Goal: Task Accomplishment & Management: Use online tool/utility

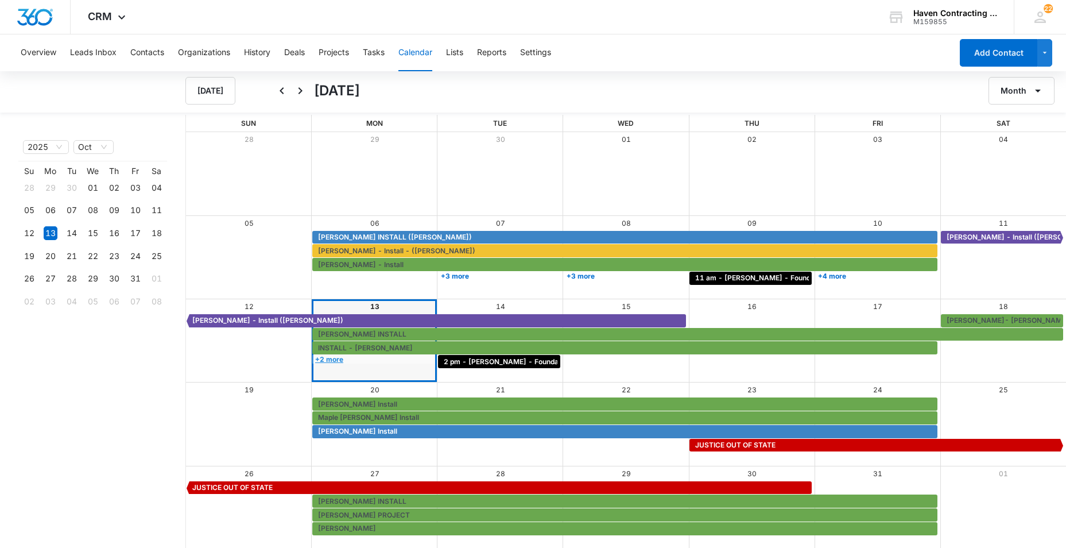
click at [335, 359] on link "+2 more" at bounding box center [373, 359] width 122 height 9
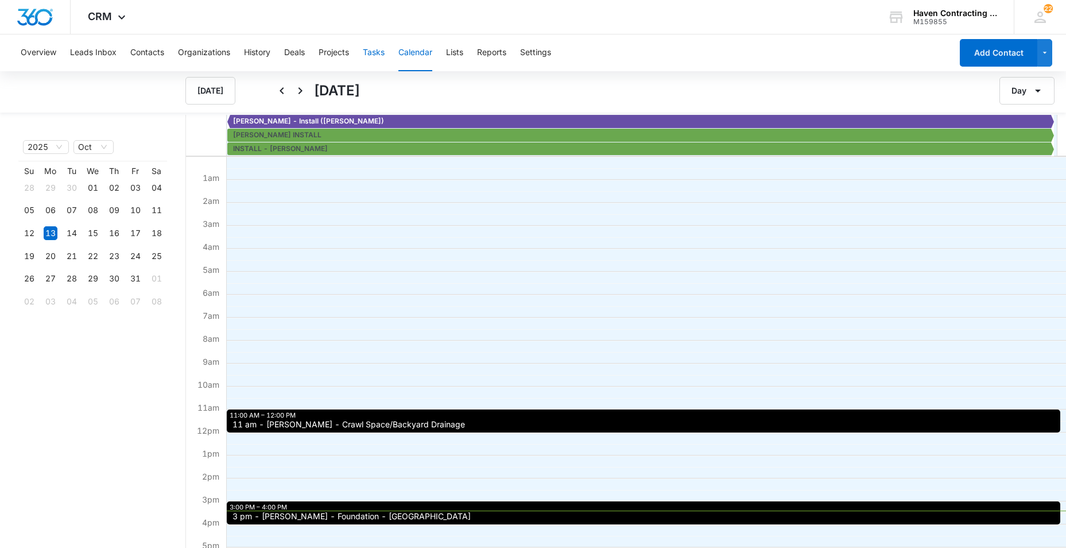
click at [377, 49] on button "Tasks" at bounding box center [374, 52] width 22 height 37
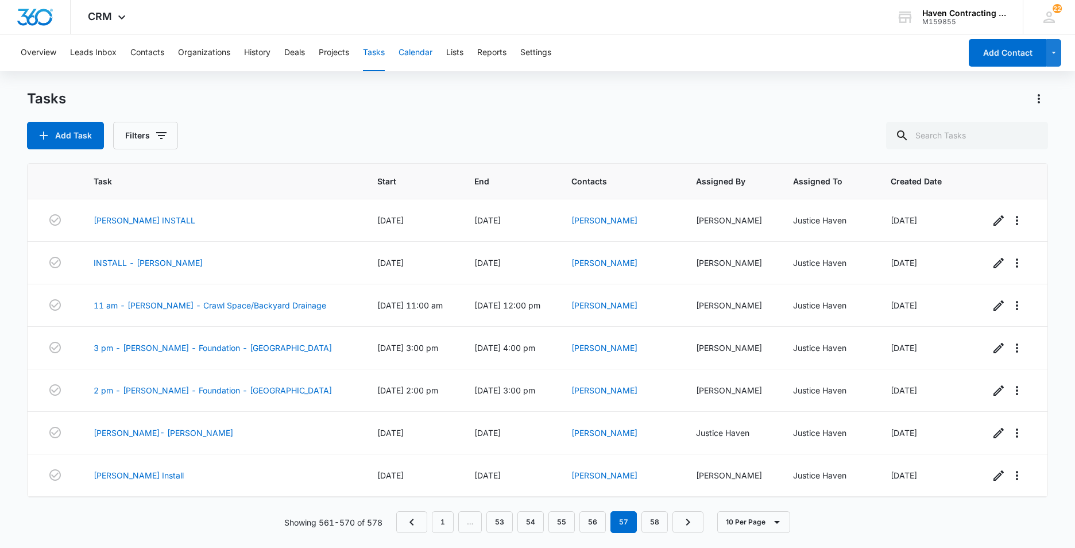
click at [417, 53] on button "Calendar" at bounding box center [415, 52] width 34 height 37
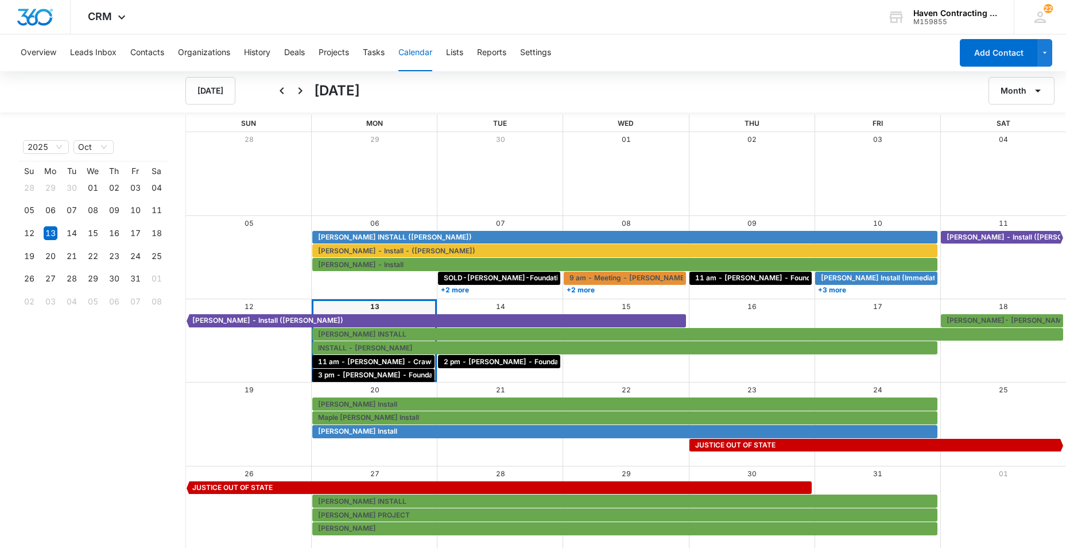
scroll to position [1, 0]
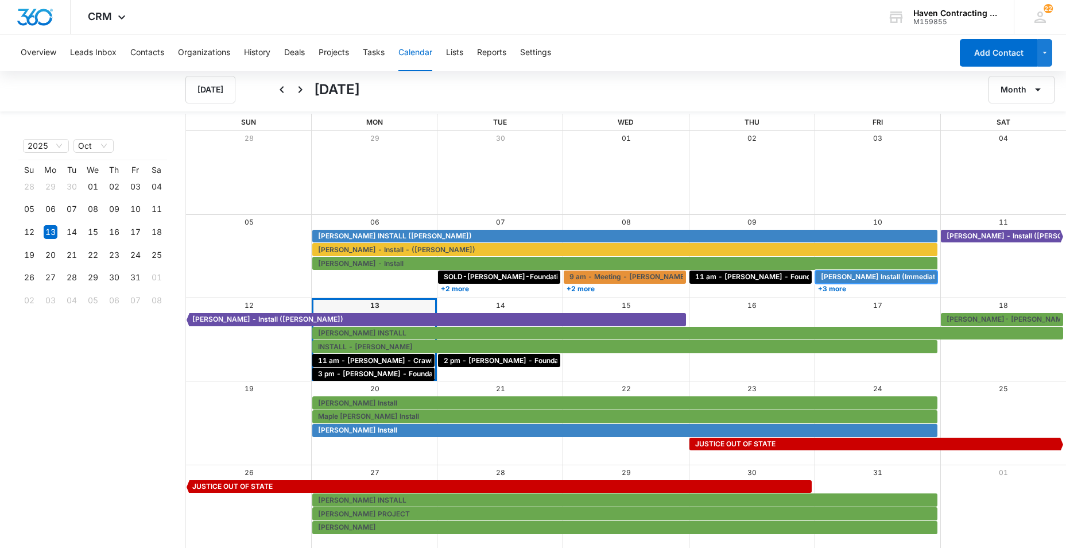
click at [830, 277] on span "Jesse Wilson Install (Immediate)" at bounding box center [881, 277] width 121 height 10
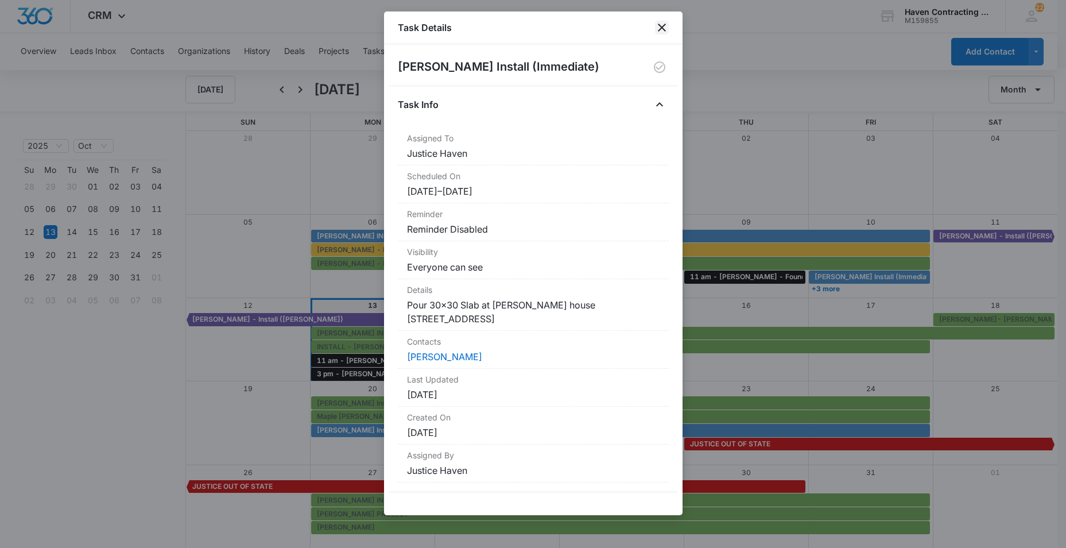
click at [662, 28] on icon "close" at bounding box center [662, 28] width 14 height 14
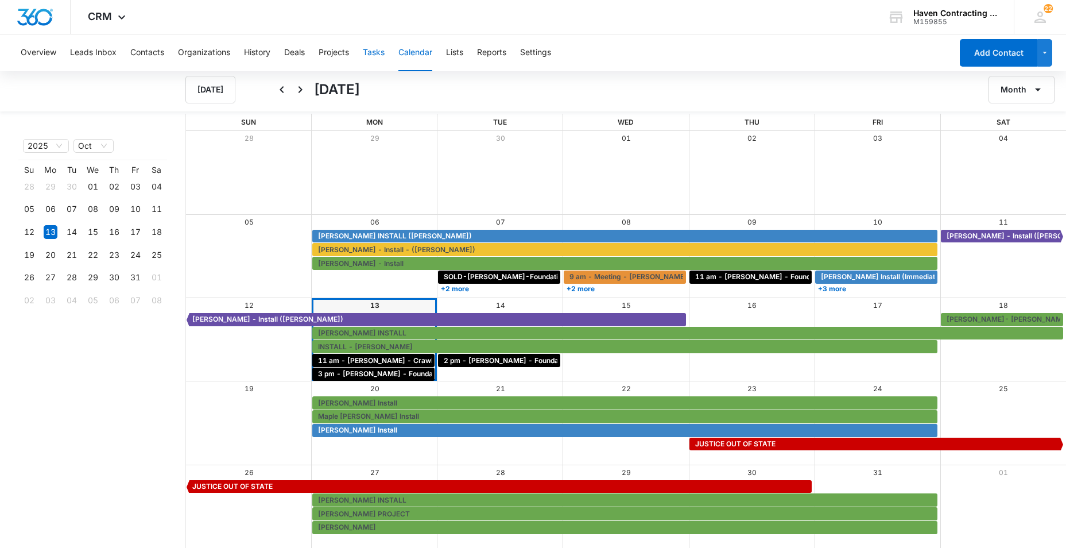
click at [372, 56] on button "Tasks" at bounding box center [374, 52] width 22 height 37
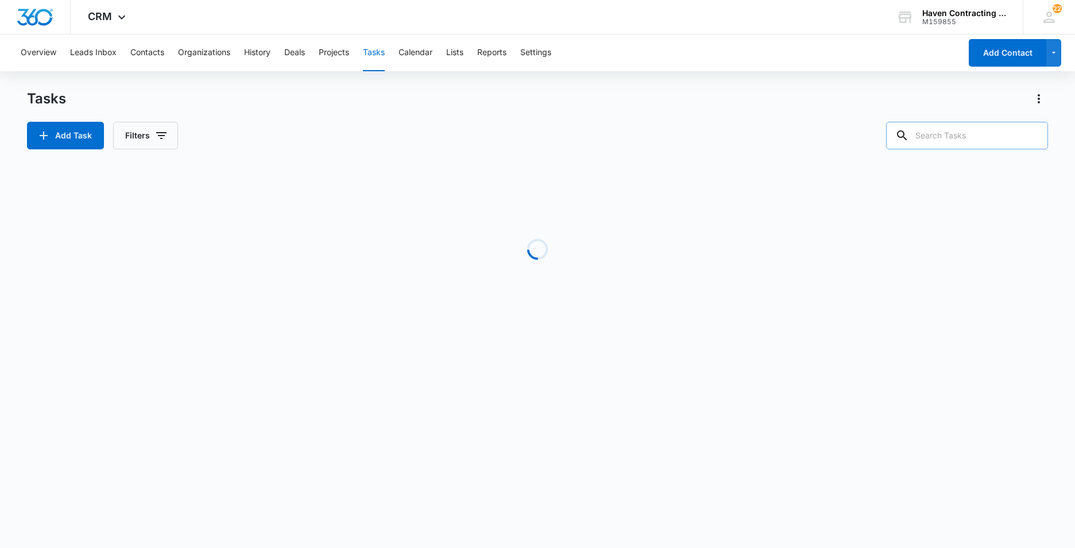
click at [943, 134] on input "text" at bounding box center [967, 136] width 162 height 28
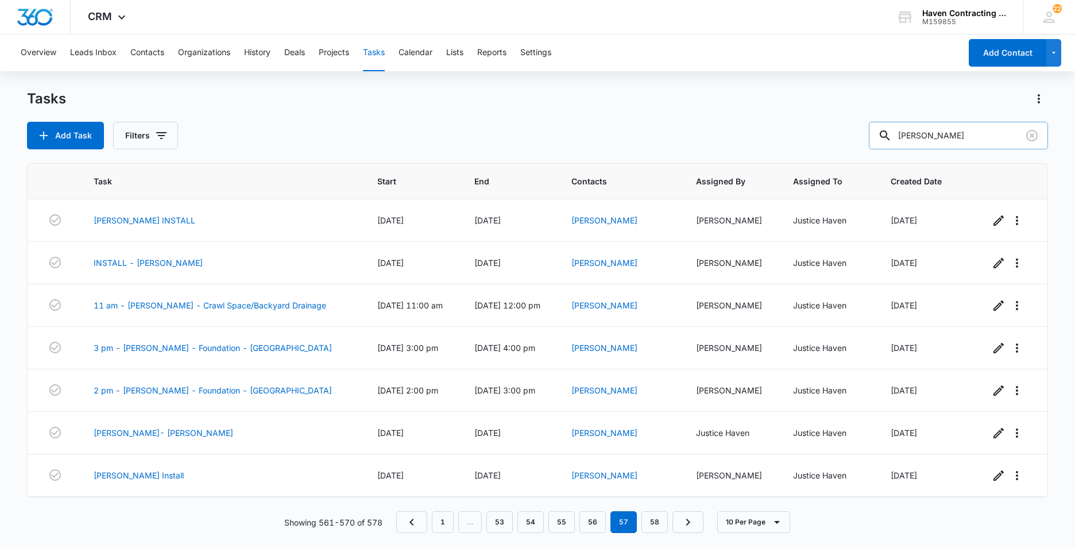
type input "james"
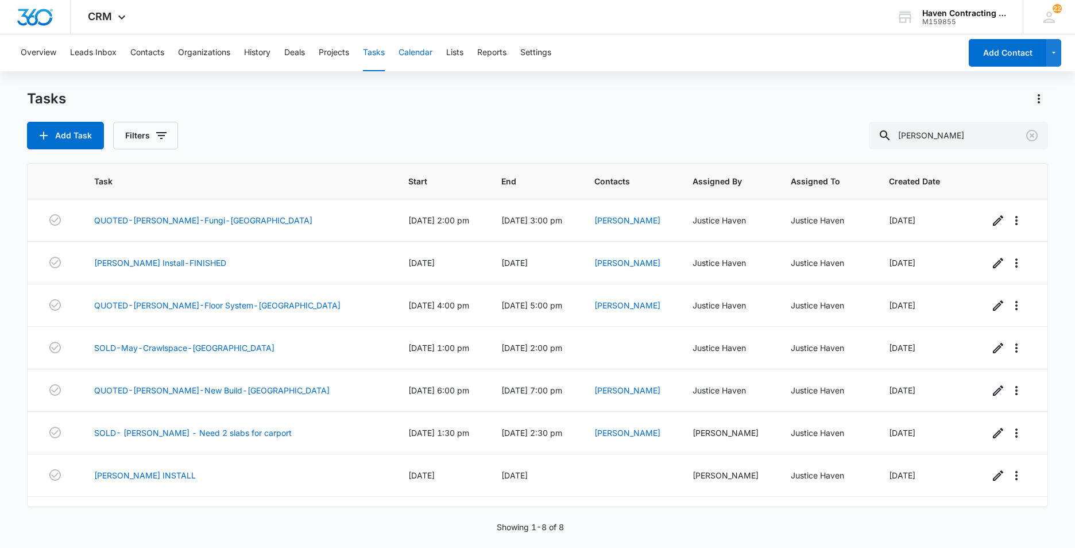
click at [410, 51] on button "Calendar" at bounding box center [415, 52] width 34 height 37
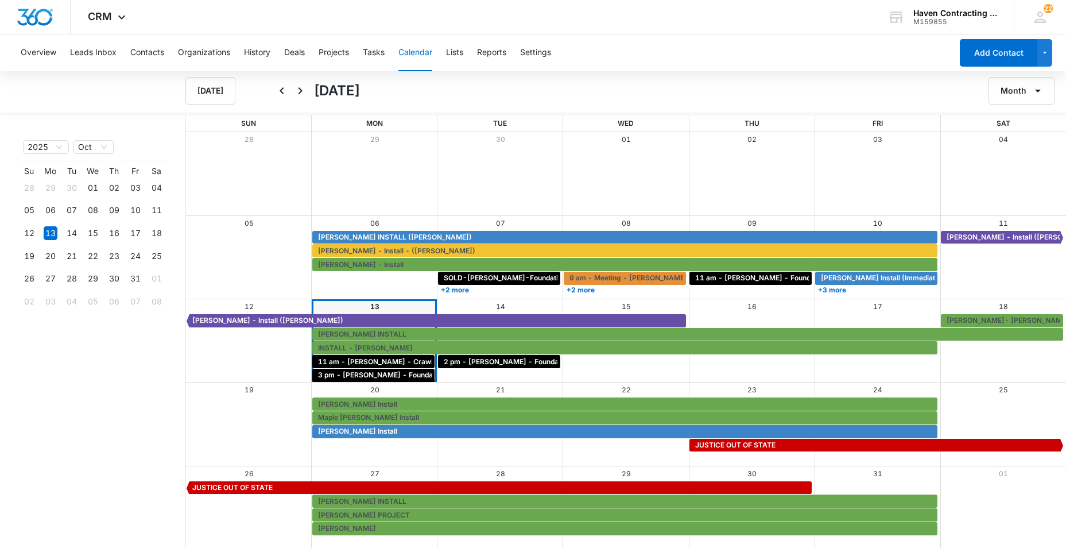
scroll to position [1, 0]
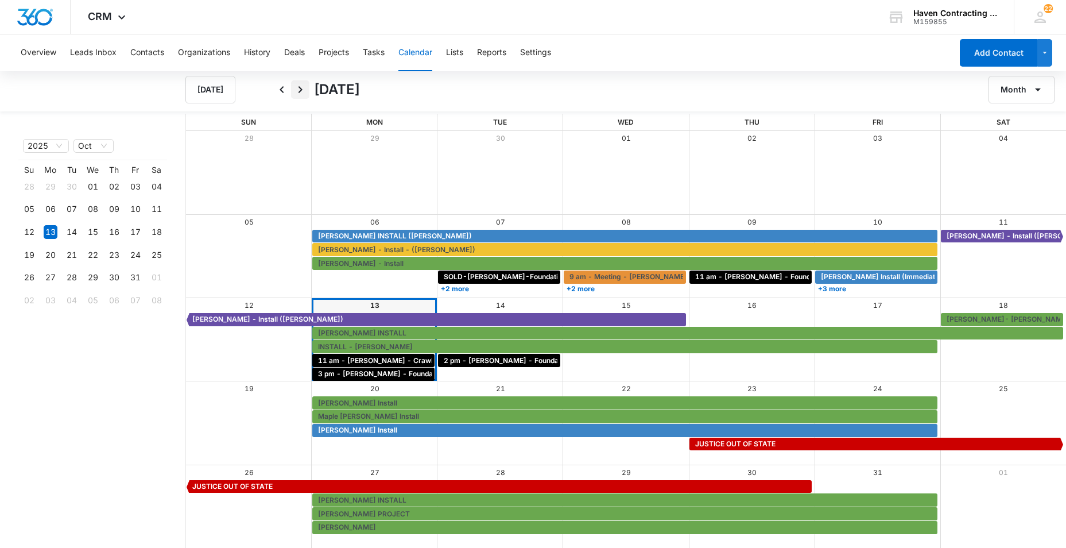
click at [299, 90] on icon "Next" at bounding box center [300, 90] width 14 height 14
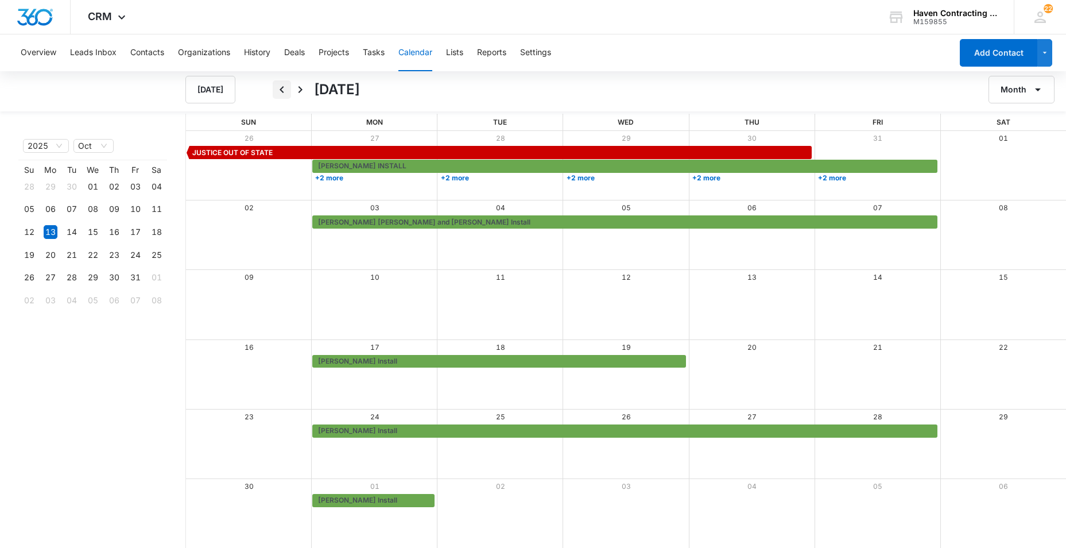
click at [280, 88] on icon "Back" at bounding box center [282, 90] width 14 height 14
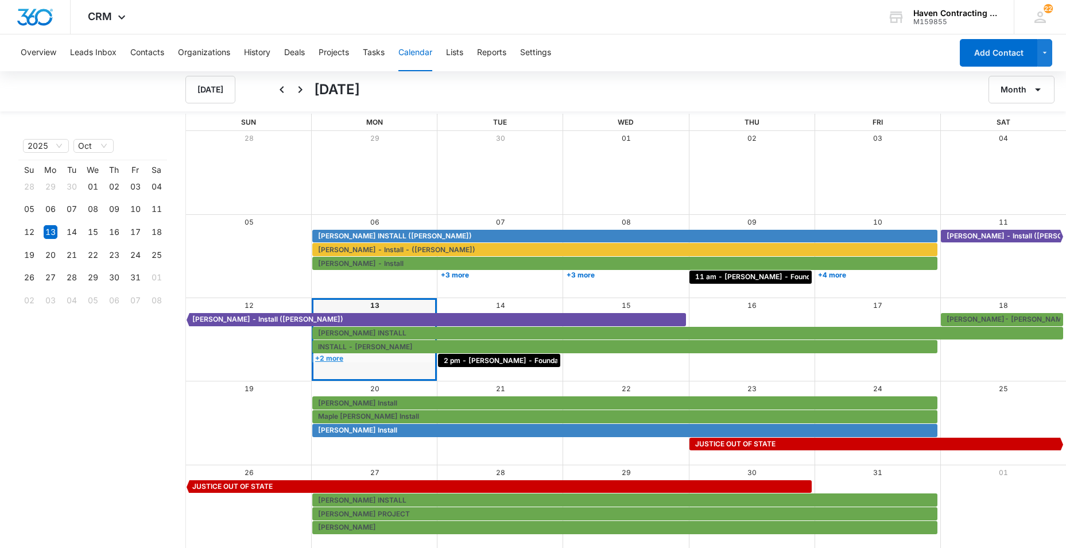
click at [335, 359] on link "+2 more" at bounding box center [373, 358] width 122 height 9
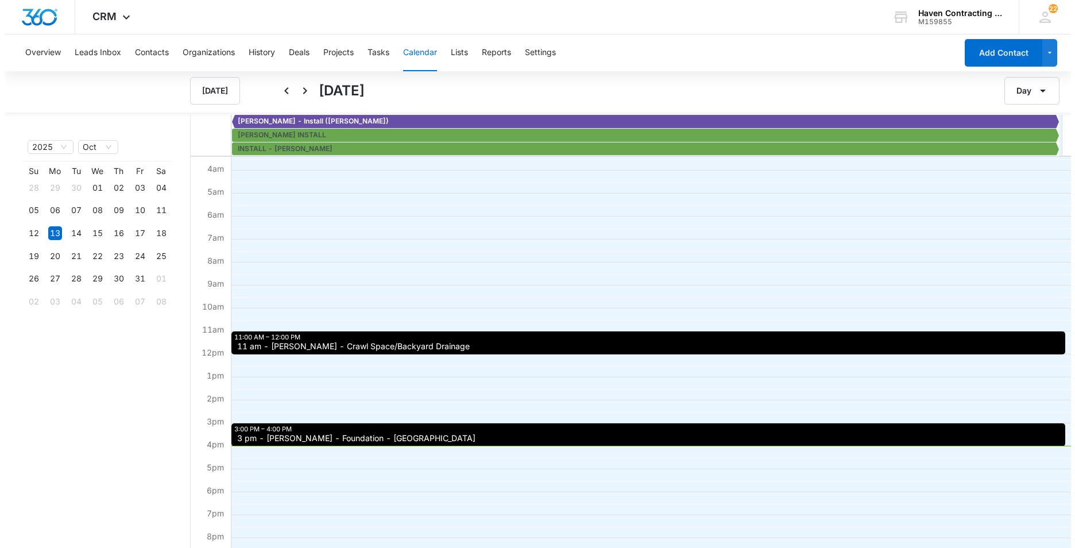
scroll to position [0, 0]
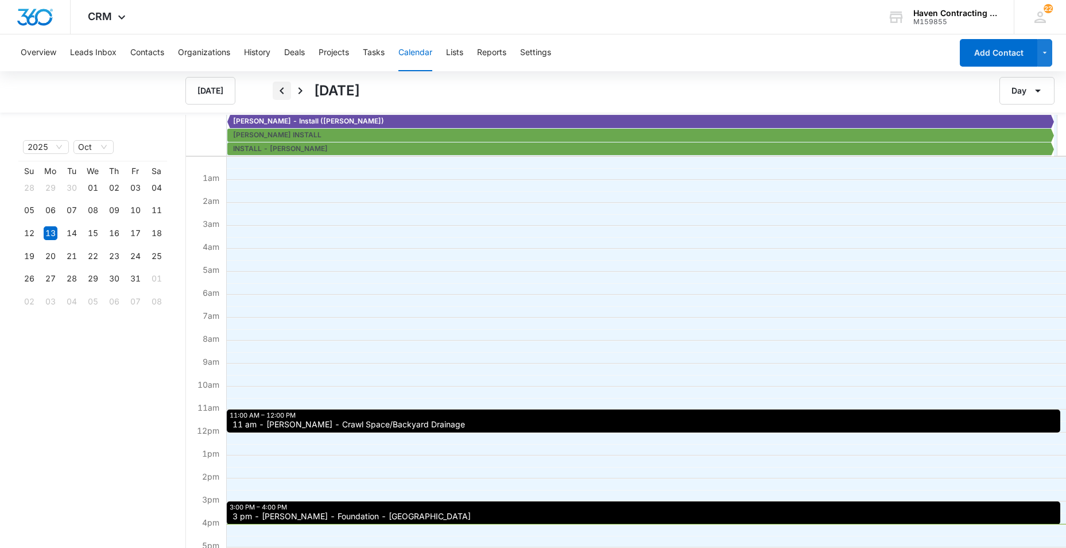
click at [281, 86] on icon "Back" at bounding box center [282, 91] width 14 height 14
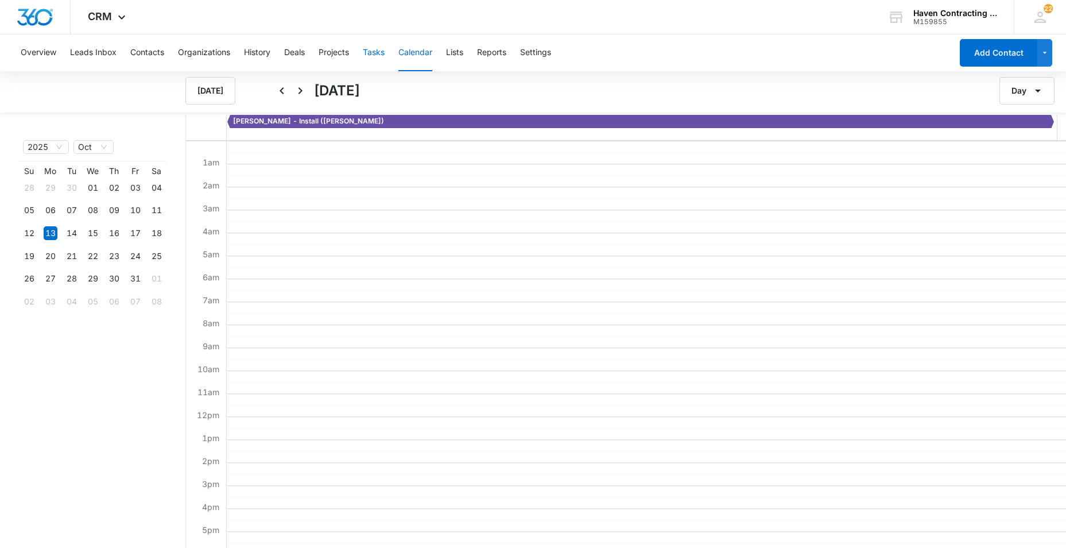
click at [373, 52] on button "Tasks" at bounding box center [374, 52] width 22 height 37
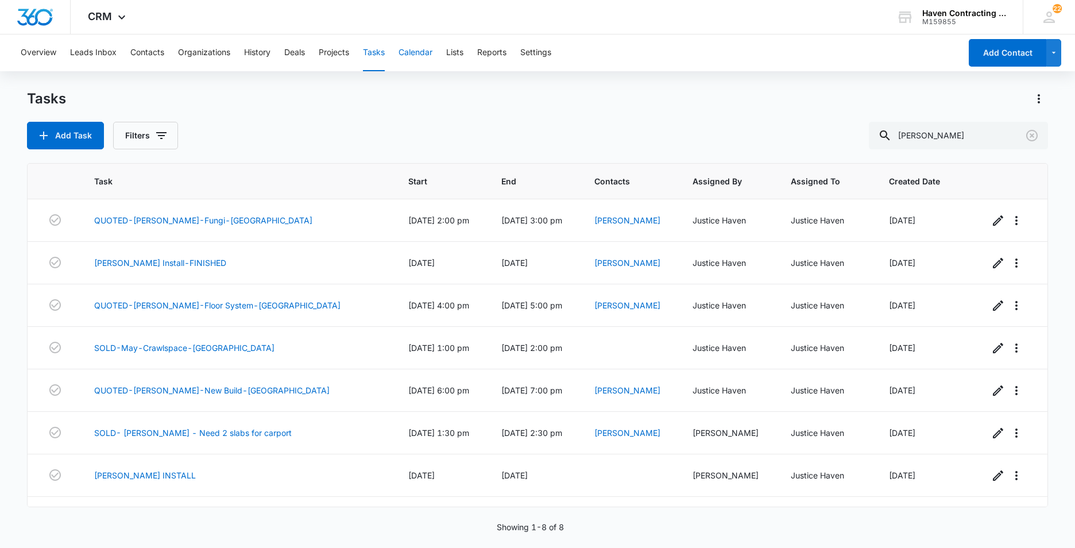
click at [423, 50] on button "Calendar" at bounding box center [415, 52] width 34 height 37
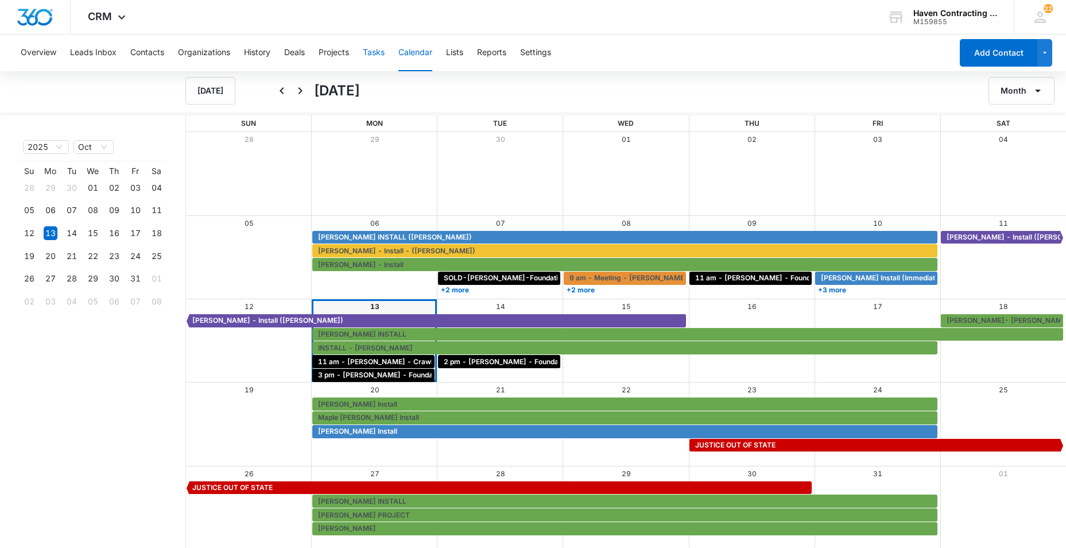
click at [370, 54] on button "Tasks" at bounding box center [374, 52] width 22 height 37
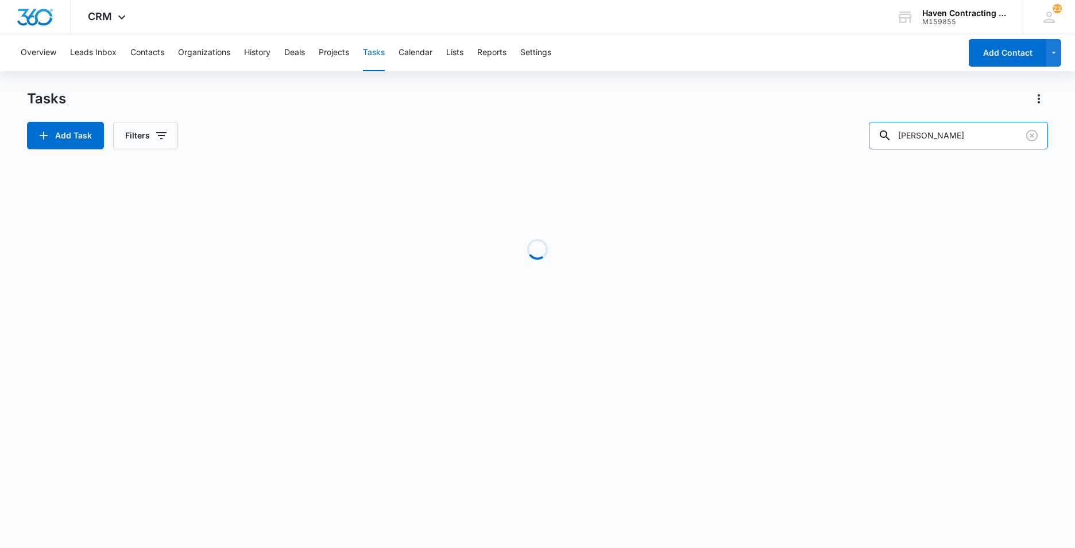
drag, startPoint x: 934, startPoint y: 138, endPoint x: 743, endPoint y: 148, distance: 190.9
click at [836, 144] on div "Add Task Filters james" at bounding box center [537, 136] width 1021 height 28
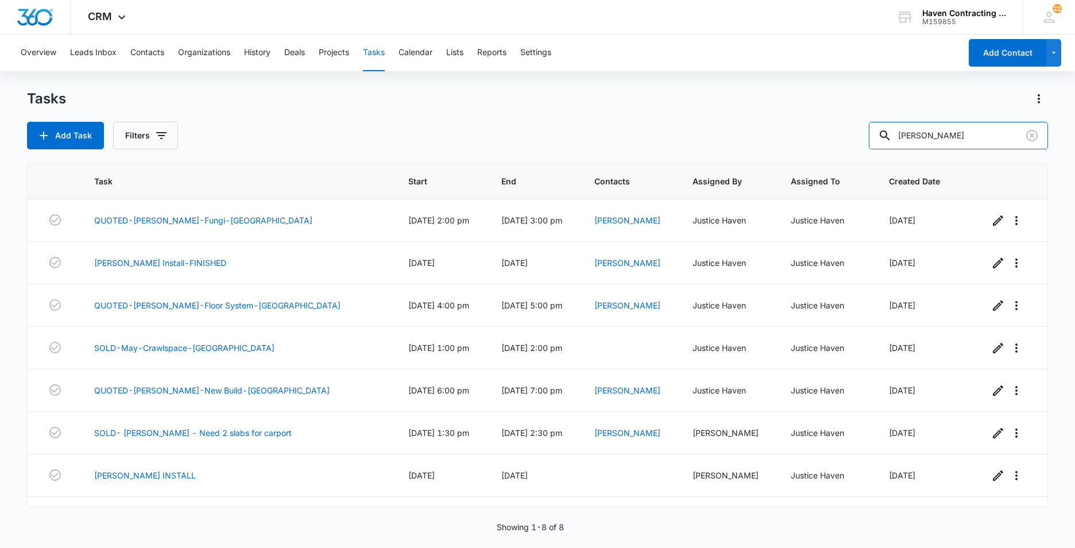
type input "baxter"
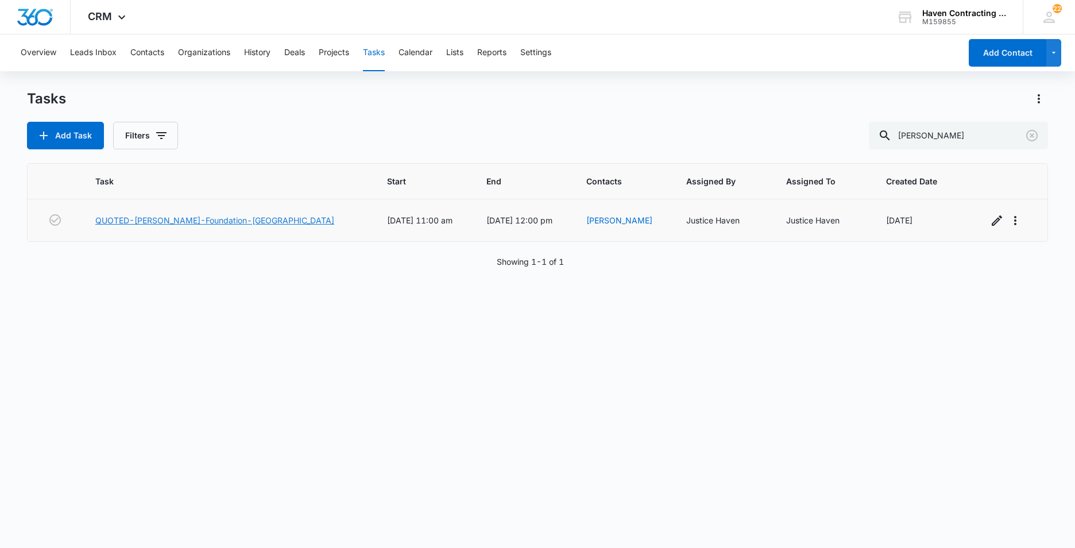
click at [154, 222] on link "QUOTED-Baxter-Foundation-Batesville" at bounding box center [214, 220] width 239 height 12
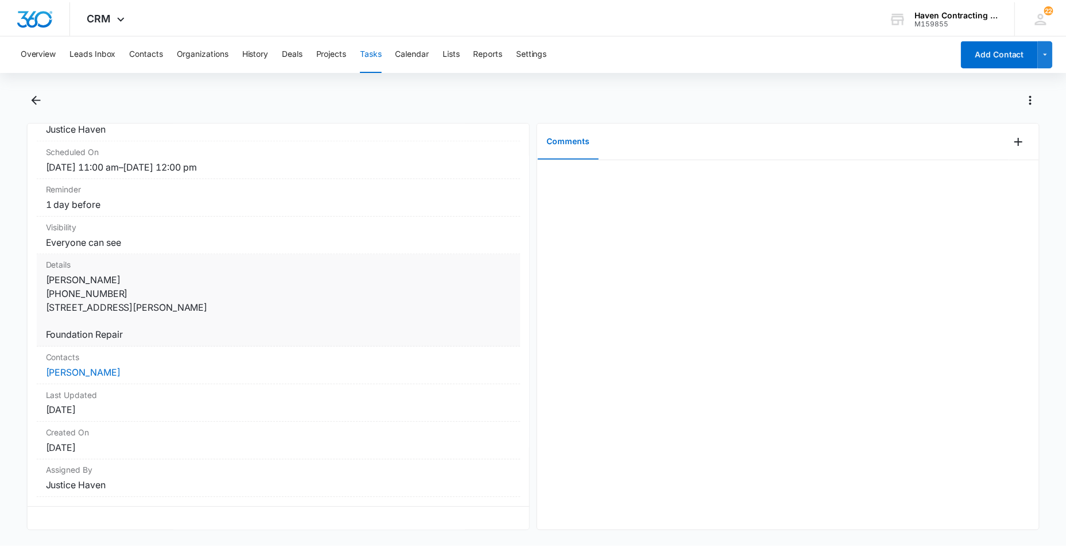
scroll to position [123, 0]
click at [454, 220] on dt "Visibility" at bounding box center [280, 226] width 469 height 12
click at [549, 267] on div at bounding box center [794, 345] width 506 height 372
click at [420, 53] on button "Calendar" at bounding box center [415, 52] width 34 height 37
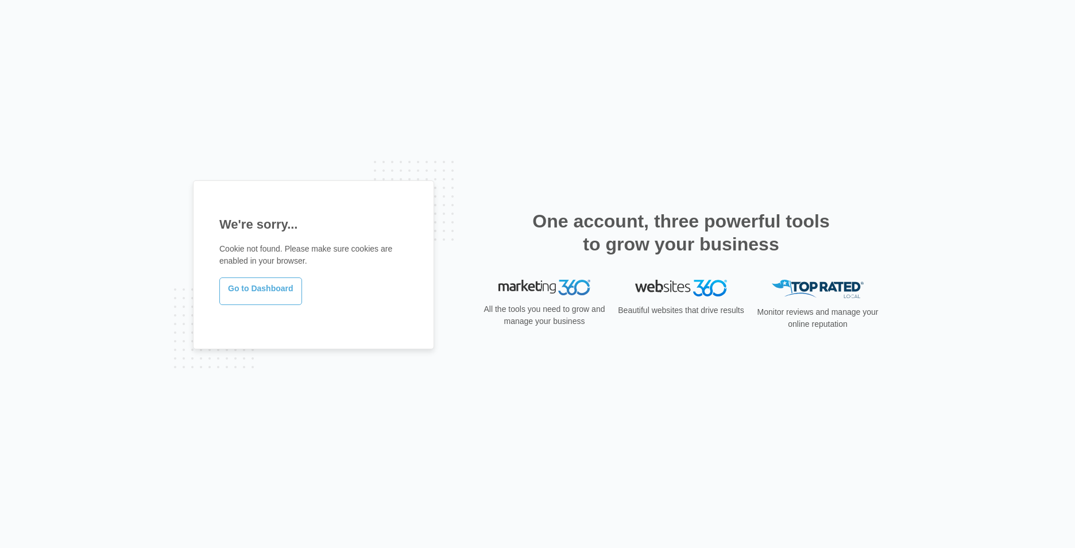
click at [262, 292] on link "Go to Dashboard" at bounding box center [260, 291] width 83 height 28
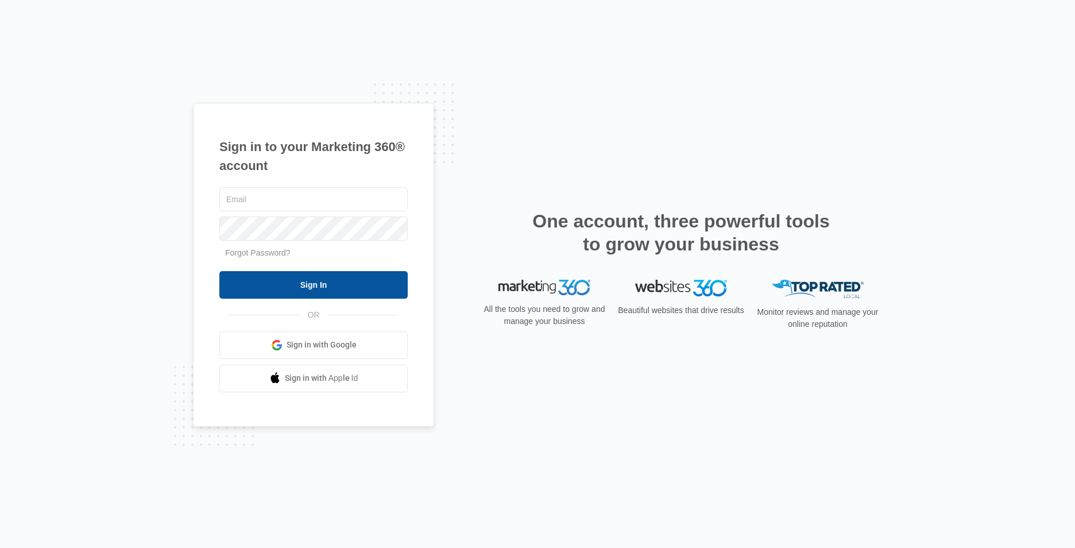
type input "office@havencontractingar.com"
click at [223, 287] on input "Sign In" at bounding box center [313, 285] width 188 height 28
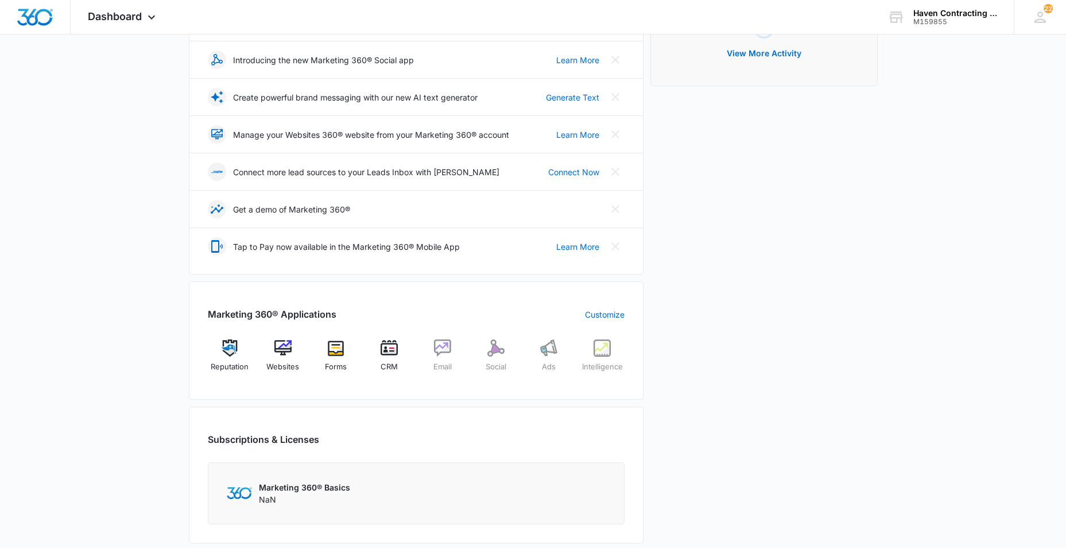
scroll to position [287, 0]
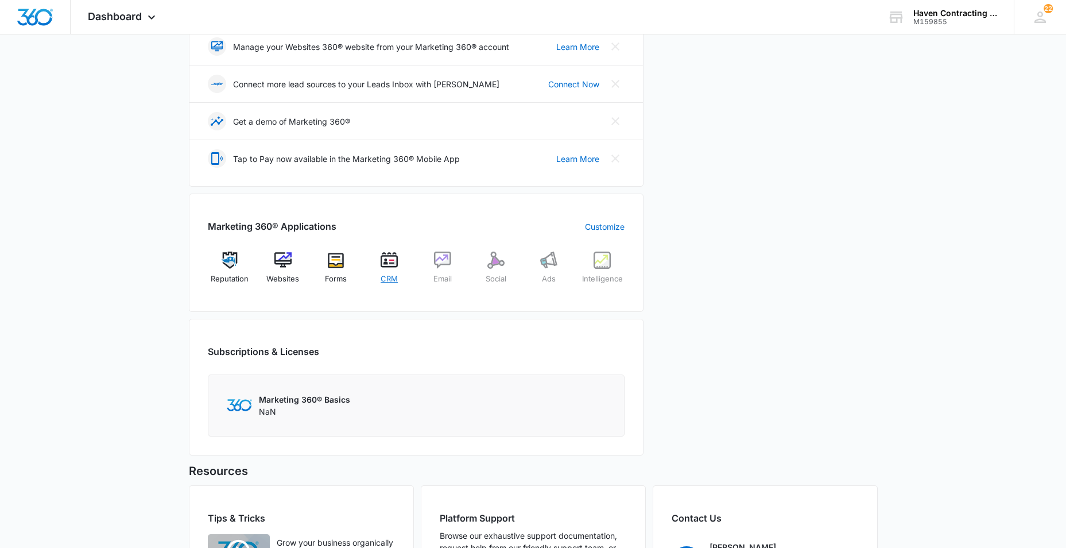
click at [386, 261] on img at bounding box center [389, 259] width 17 height 17
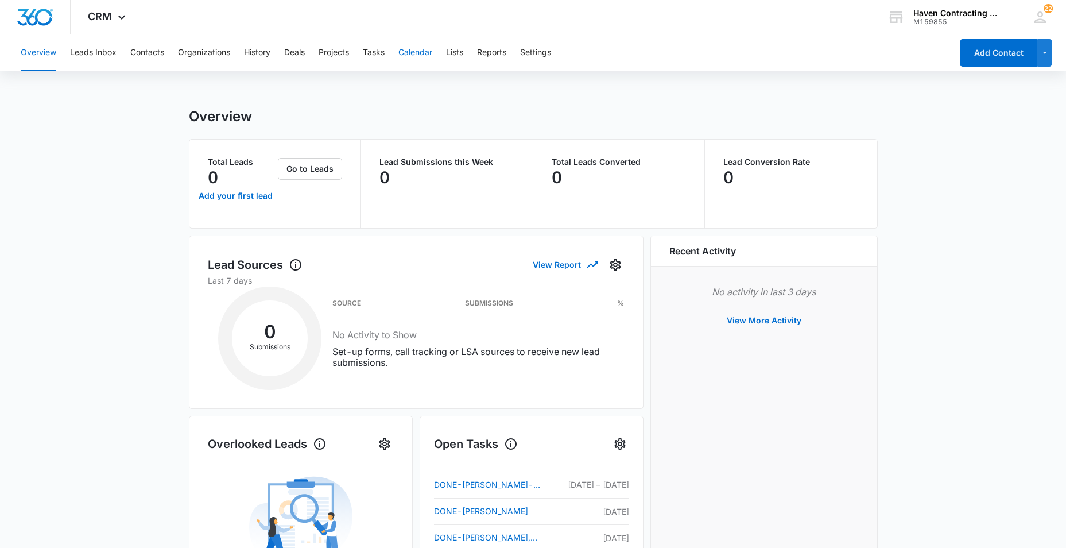
click at [412, 52] on button "Calendar" at bounding box center [415, 52] width 34 height 37
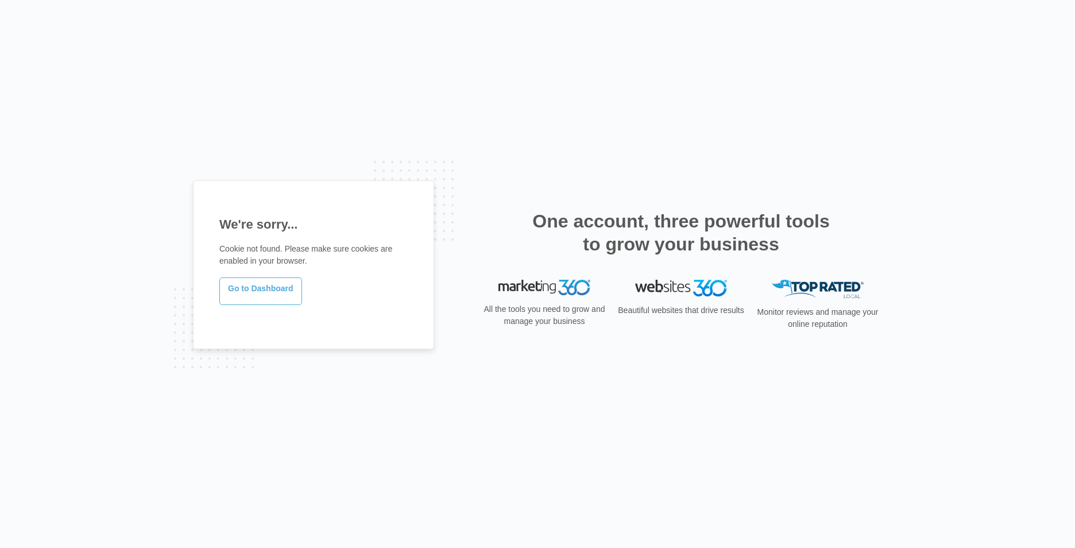
click at [261, 299] on link "Go to Dashboard" at bounding box center [260, 291] width 83 height 28
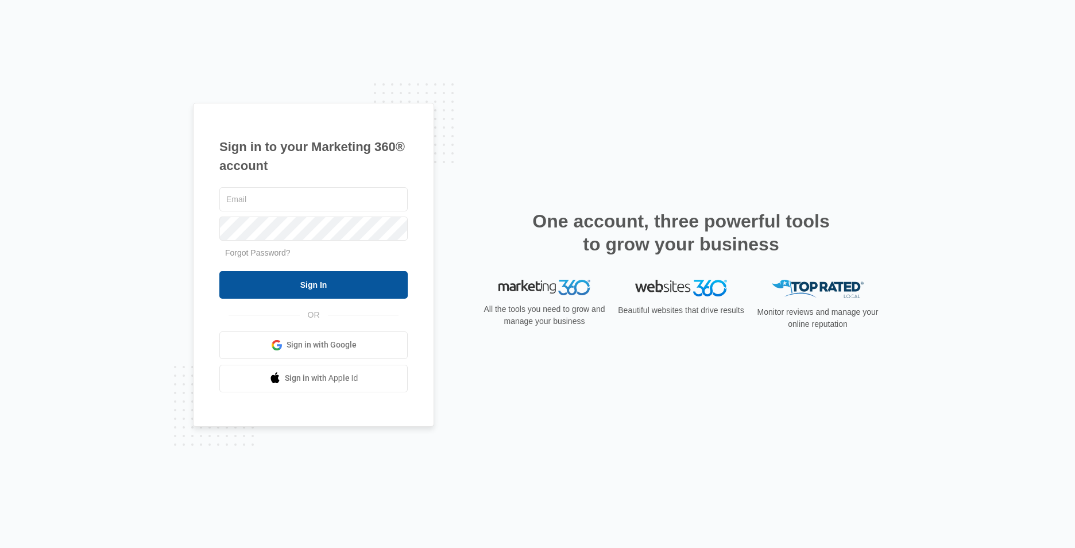
type input "[EMAIL_ADDRESS][DOMAIN_NAME]"
click at [259, 290] on input "Sign In" at bounding box center [313, 285] width 188 height 28
